Goal: Check status: Check status

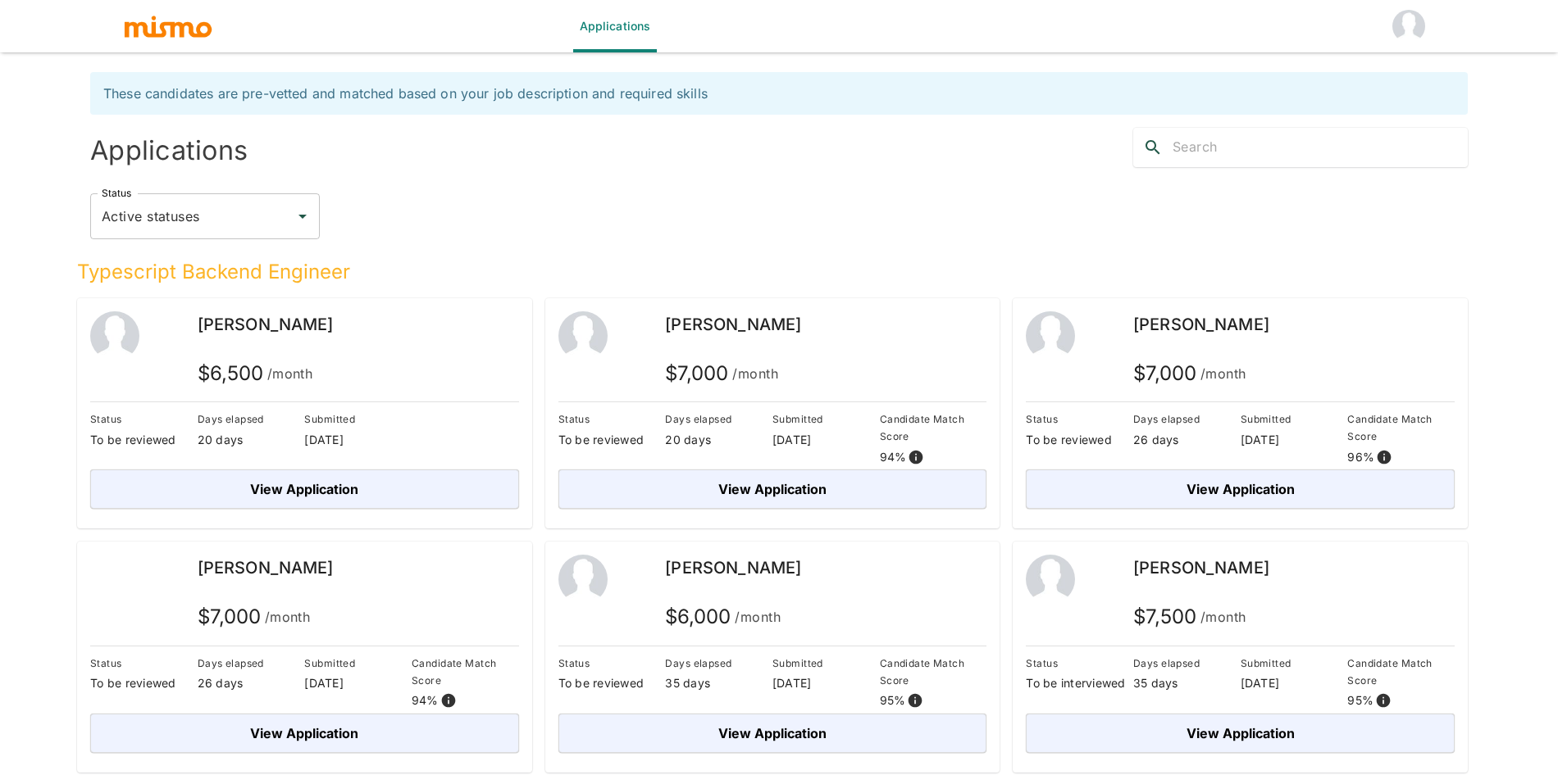
scroll to position [40, 0]
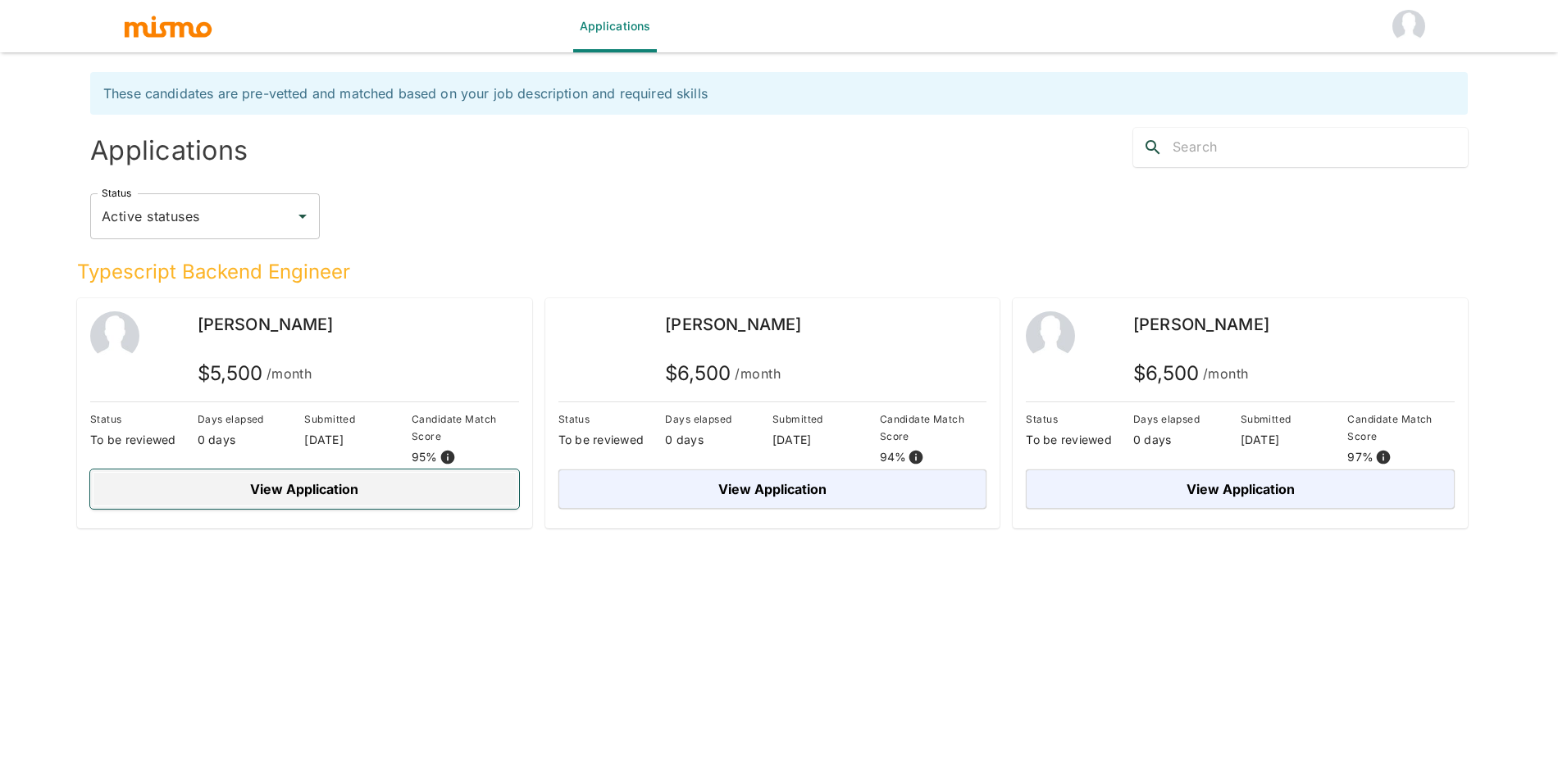
click at [433, 486] on button "View Application" at bounding box center [305, 489] width 429 height 40
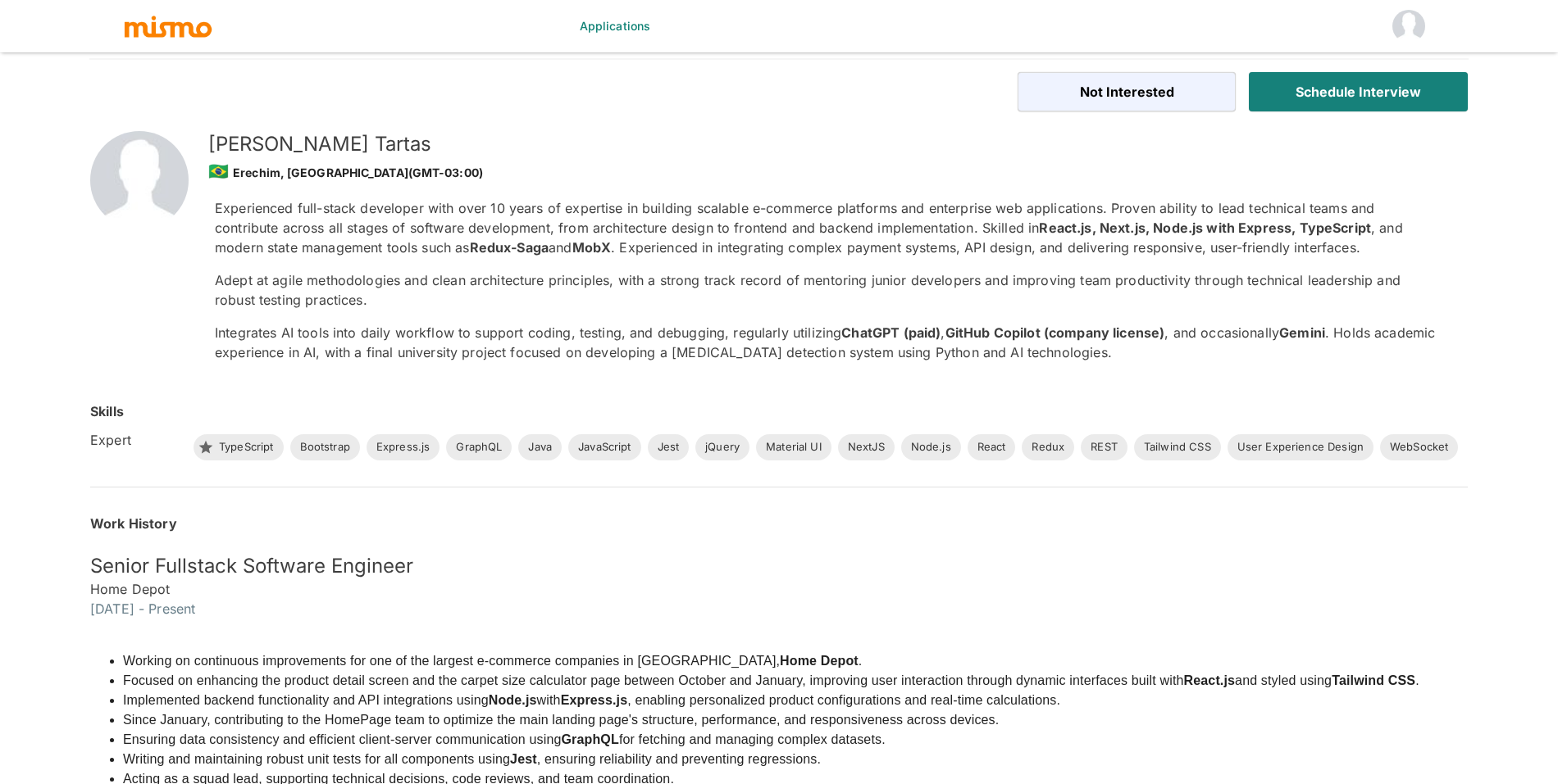
scroll to position [782, 0]
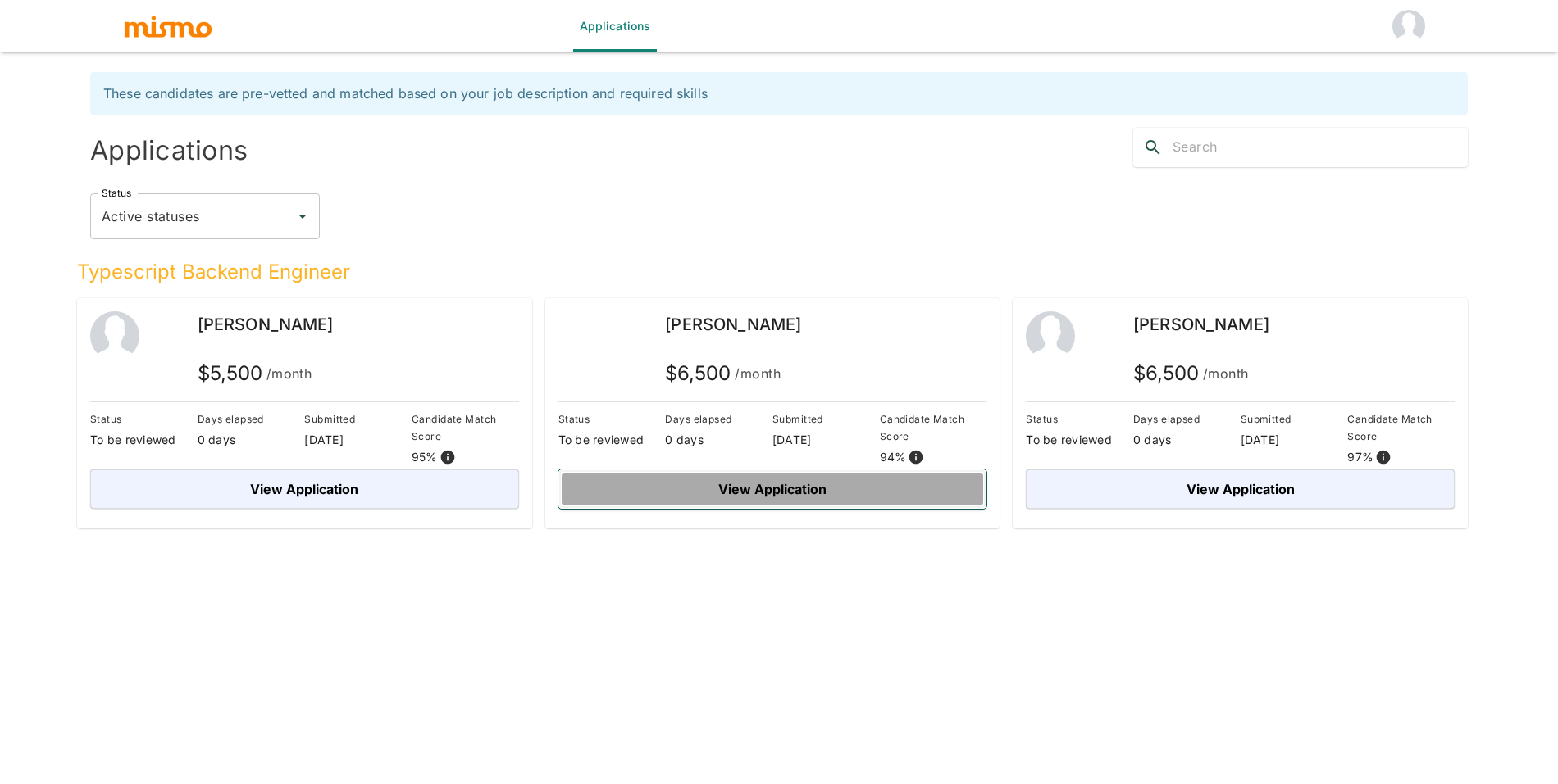
click at [832, 489] on button "View Application" at bounding box center [773, 489] width 429 height 40
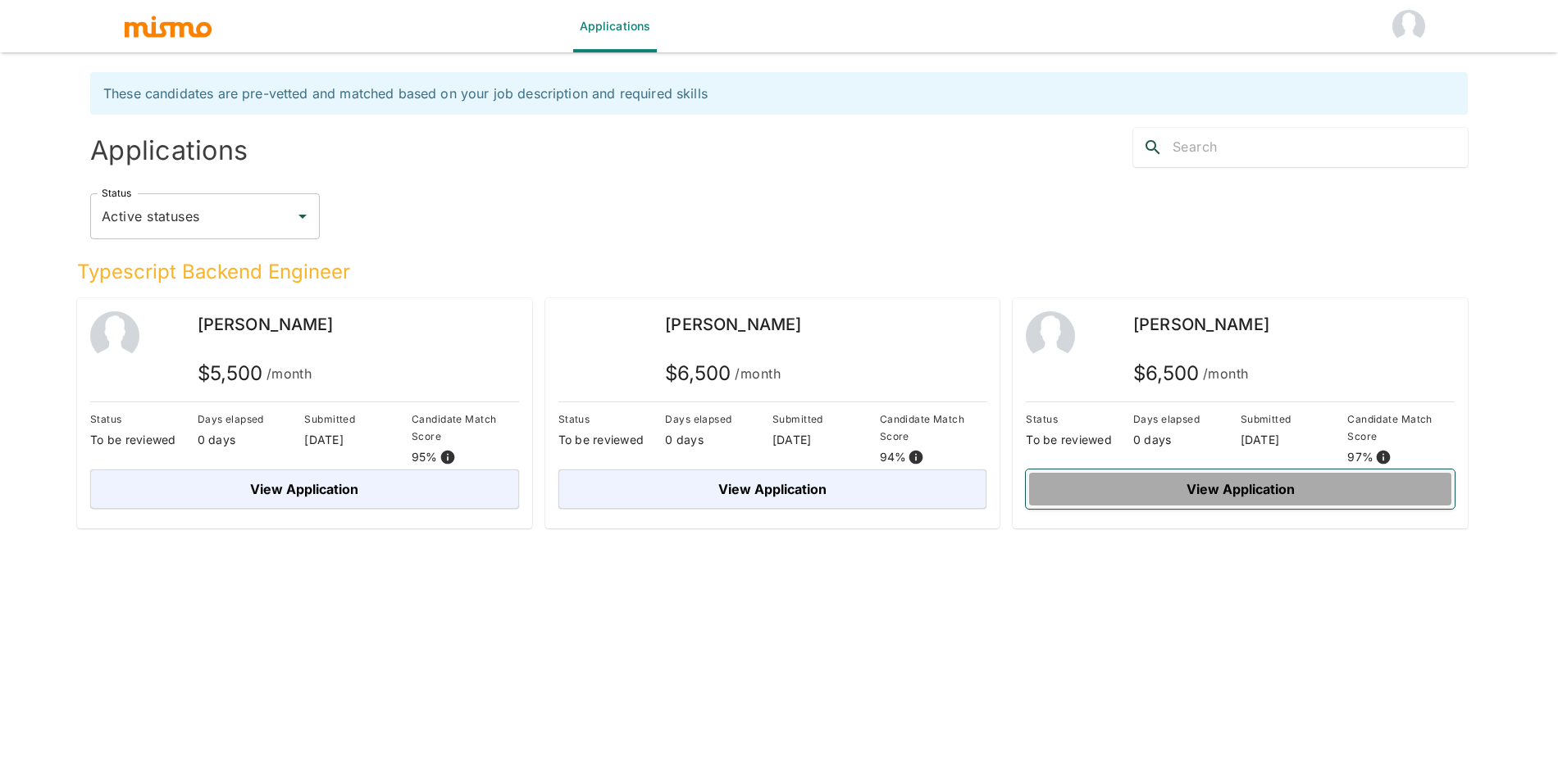
click at [1198, 506] on button "View Application" at bounding box center [1240, 489] width 429 height 40
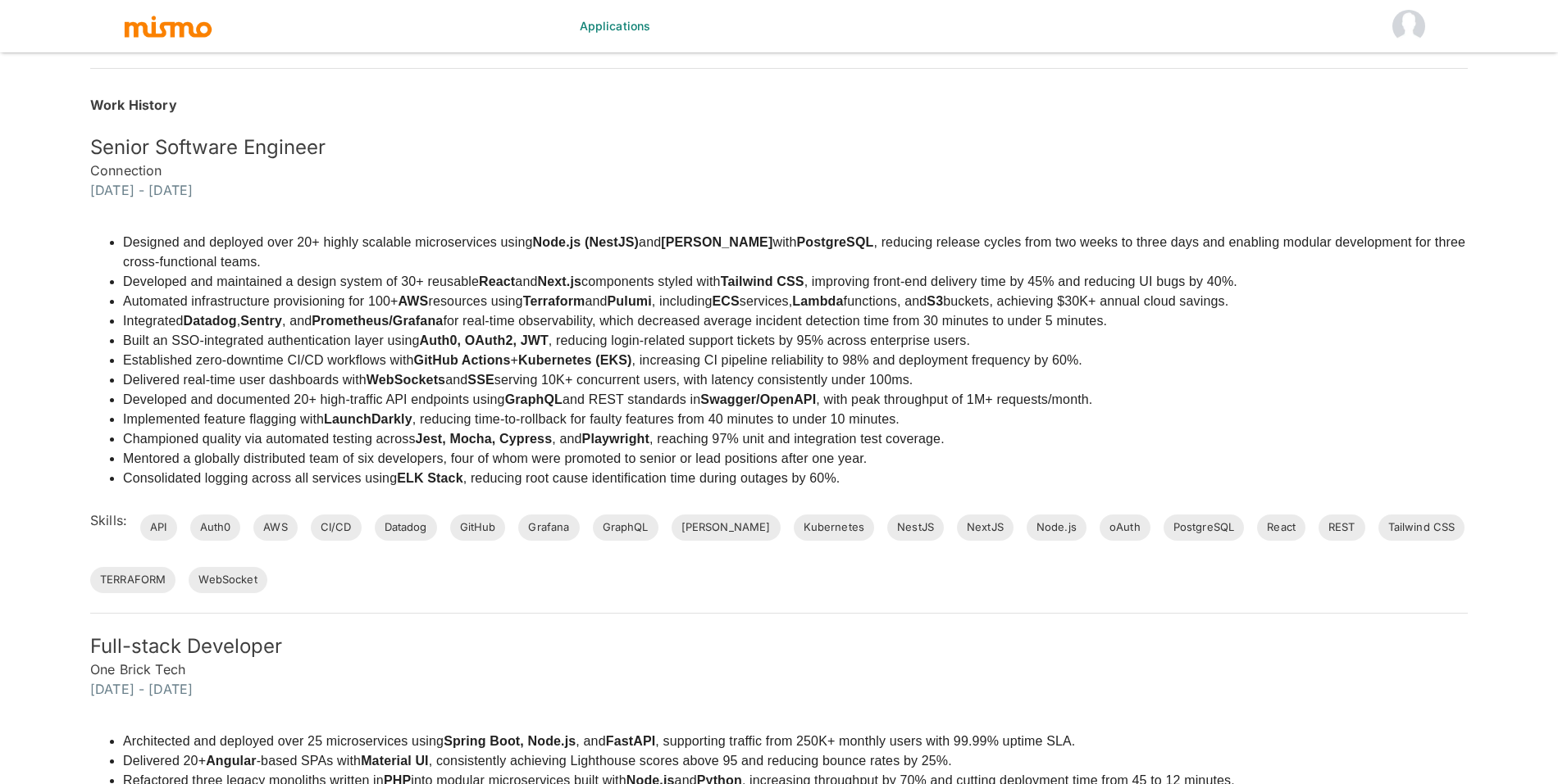
scroll to position [764, 0]
